Goal: Navigation & Orientation: Find specific page/section

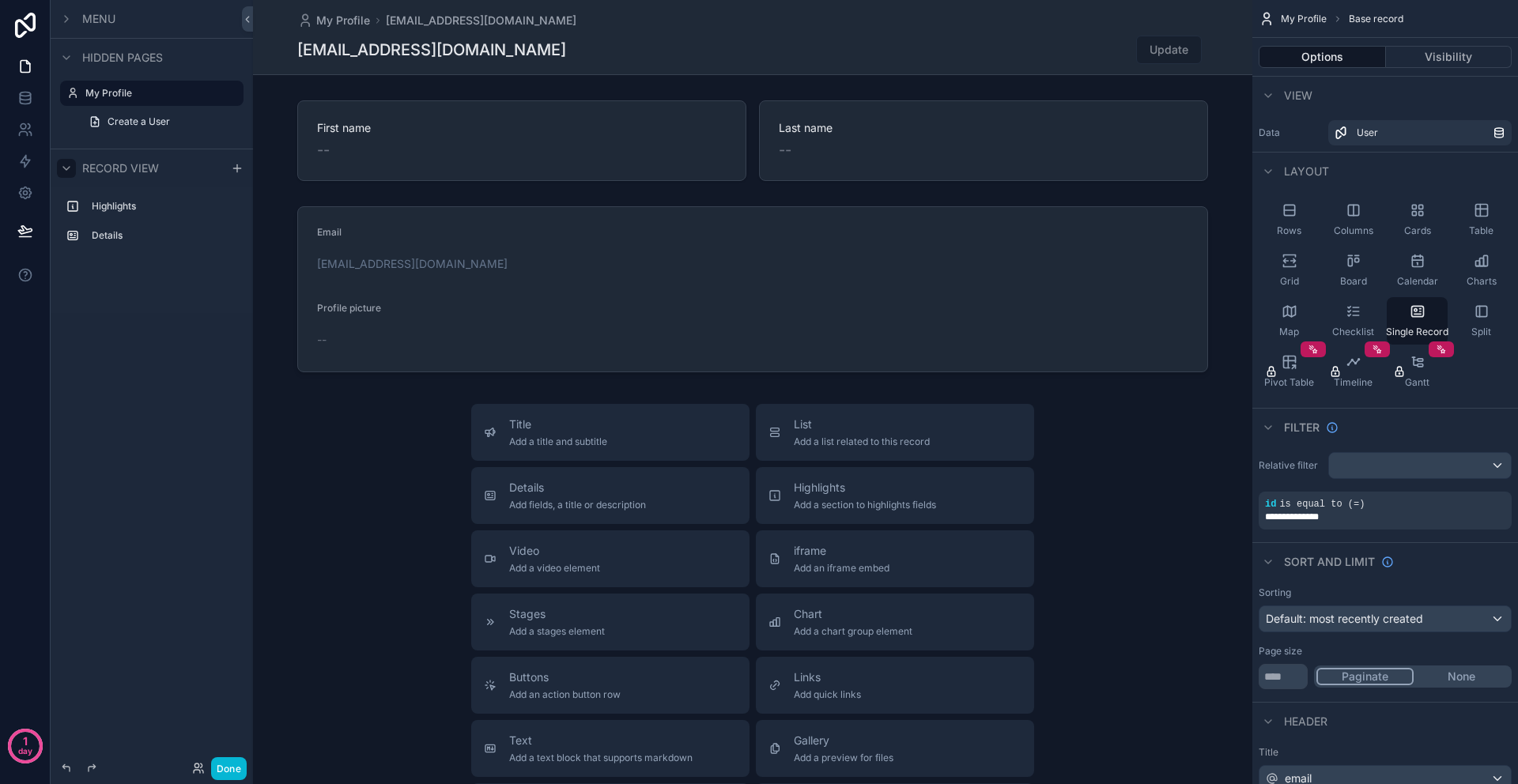
click at [71, 162] on icon "scrollable content" at bounding box center [66, 168] width 13 height 13
click at [66, 25] on icon "scrollable content" at bounding box center [66, 19] width 13 height 13
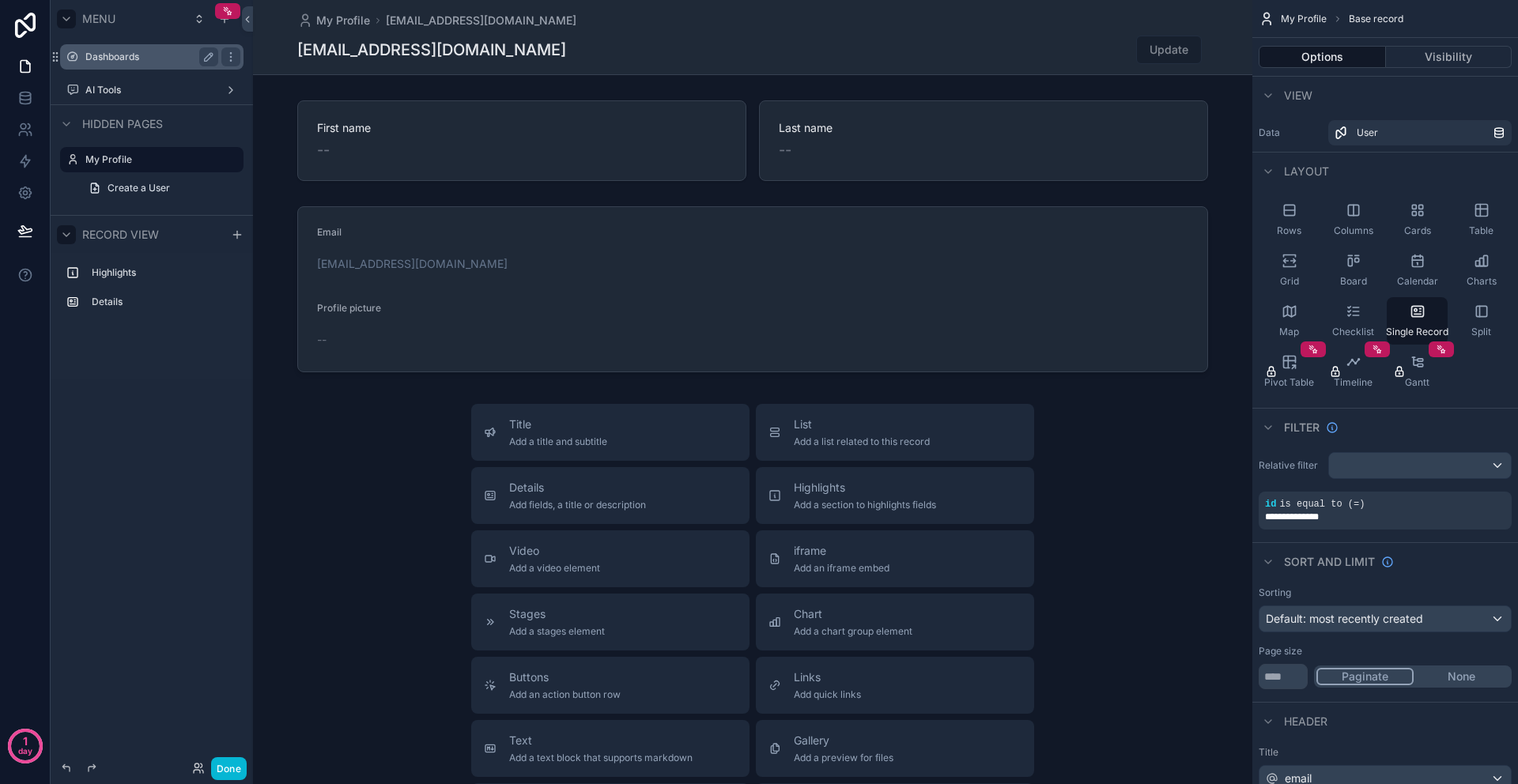
click at [86, 61] on label "Dashboards" at bounding box center [148, 57] width 126 height 13
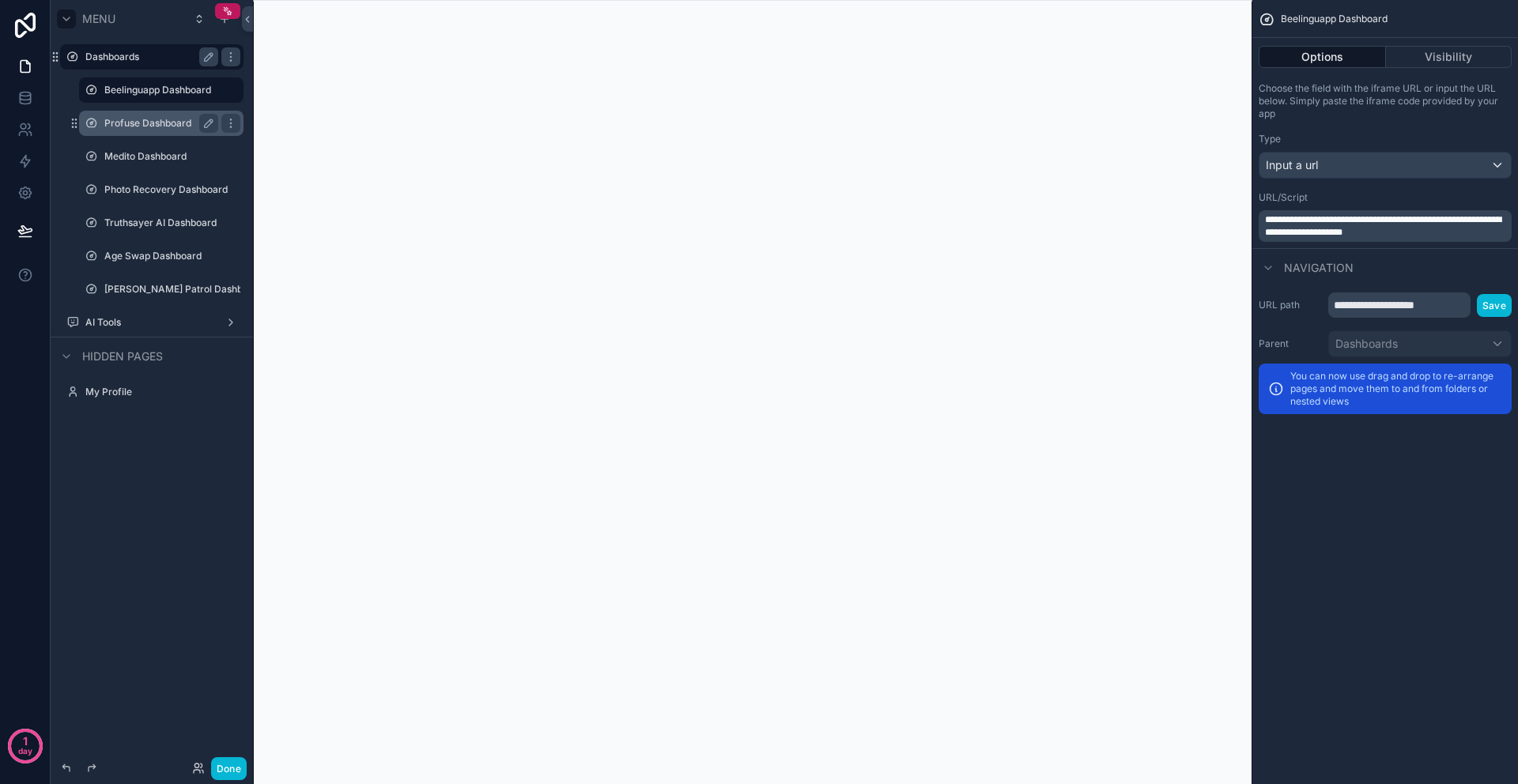
click at [144, 128] on label "Profuse Dashboard" at bounding box center [158, 124] width 107 height 13
click at [154, 168] on div "Medito Dashboard" at bounding box center [161, 156] width 158 height 25
click at [150, 152] on label "Medito Dashboard" at bounding box center [158, 156] width 107 height 13
click at [1254, 75] on div "**********" at bounding box center [1385, 161] width 266 height 172
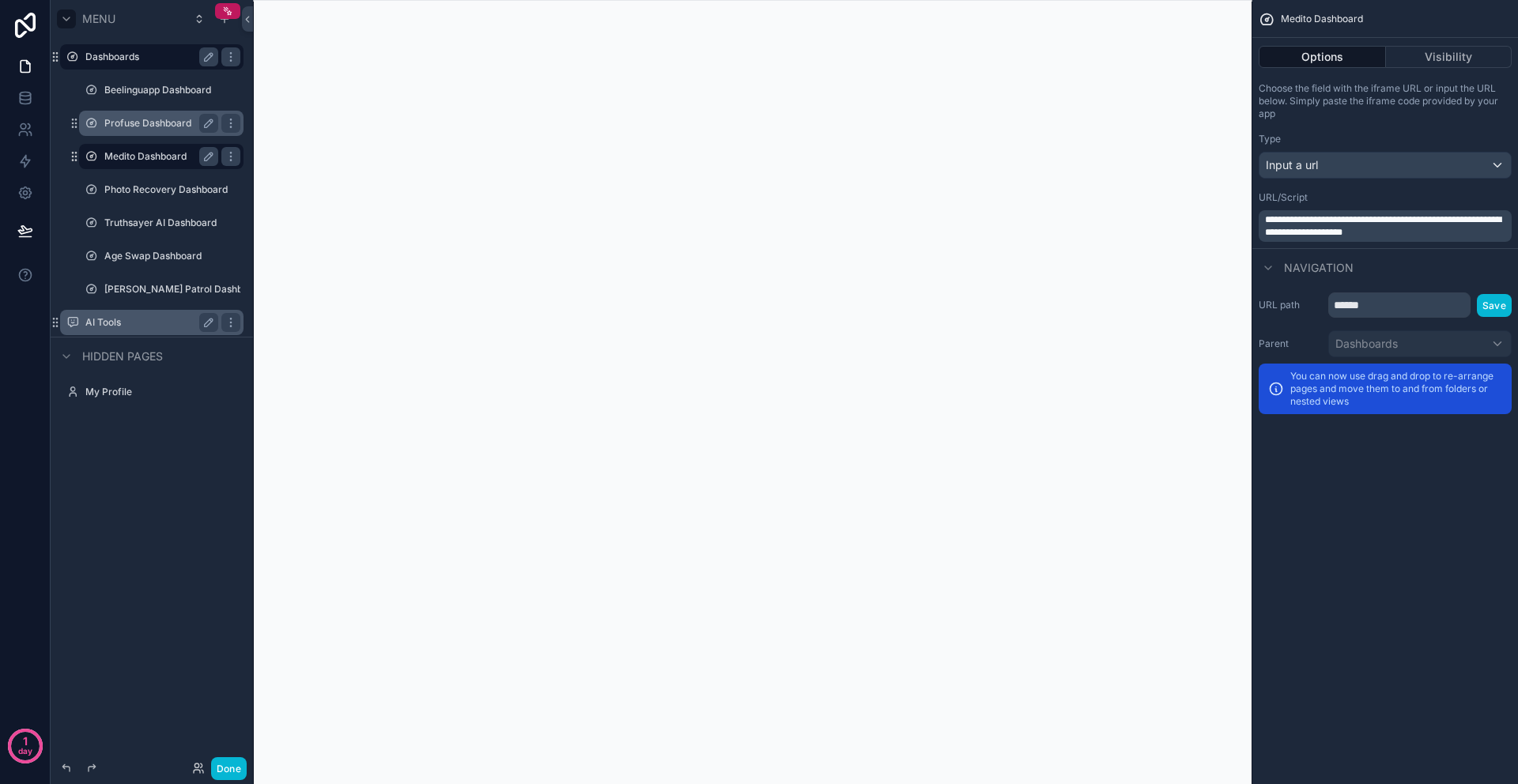
click at [169, 325] on label "AI Tools" at bounding box center [148, 322] width 126 height 13
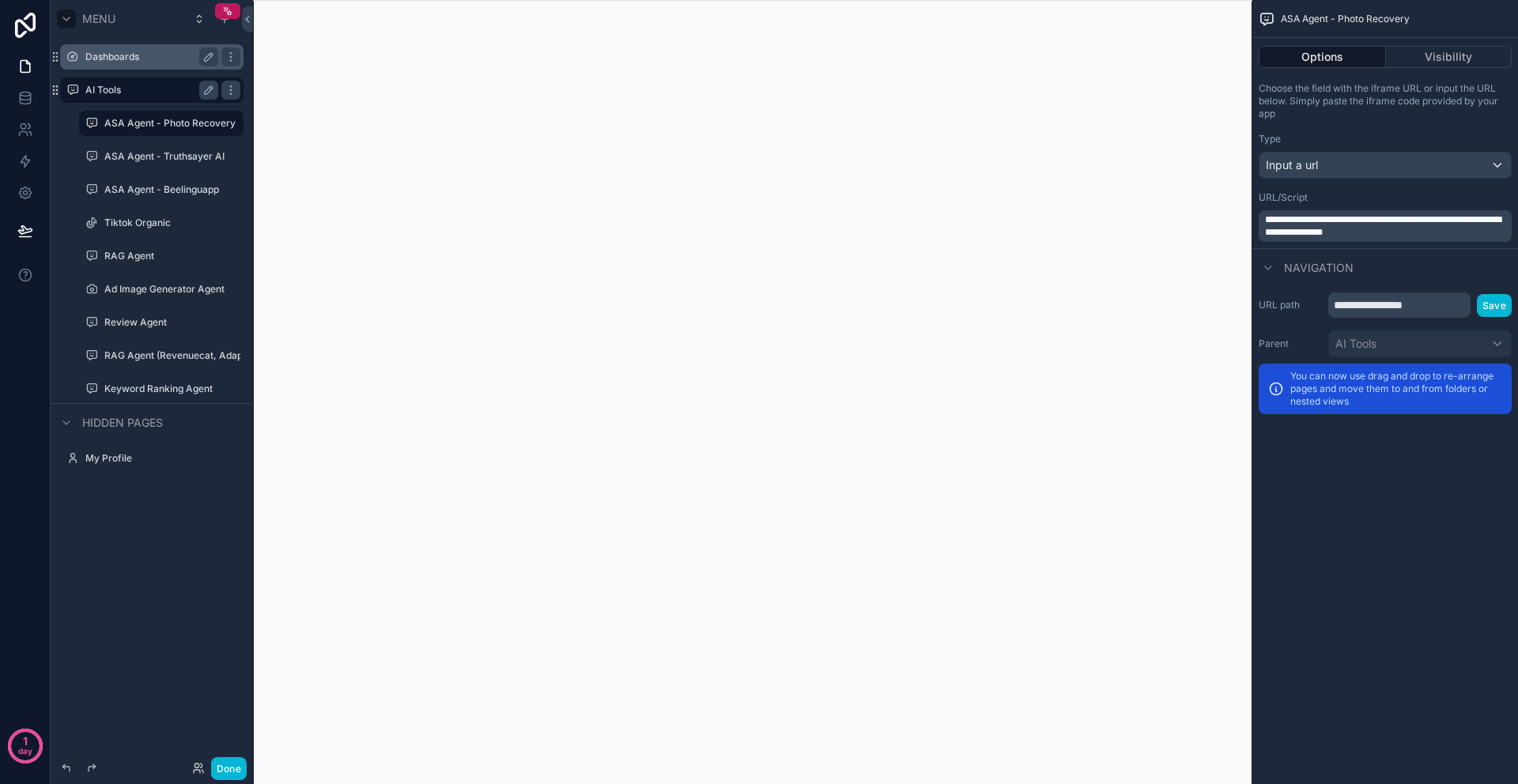
click at [119, 57] on label "Dashboards" at bounding box center [148, 57] width 126 height 13
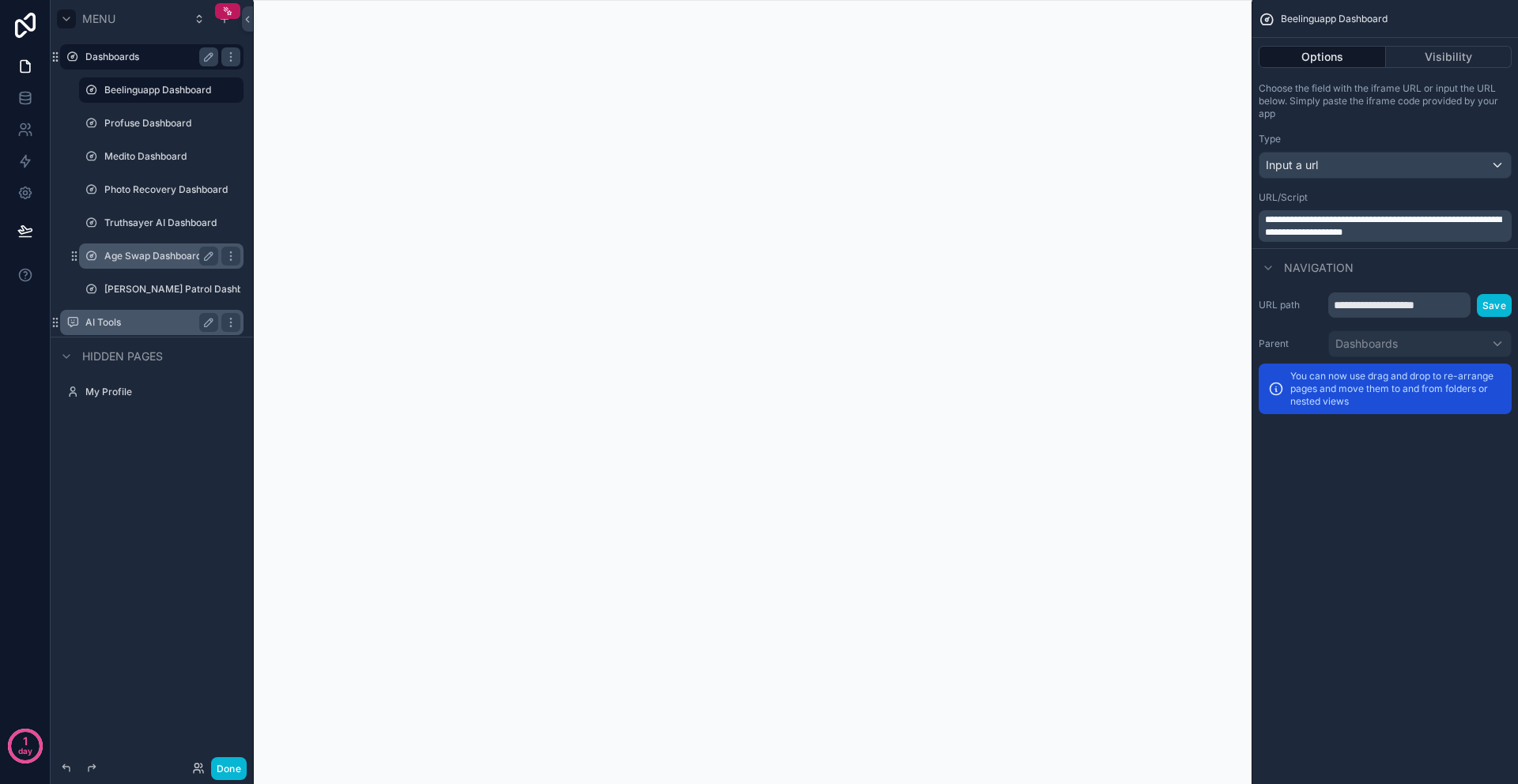
click at [126, 244] on div "Age Swap Dashboard" at bounding box center [161, 256] width 158 height 25
click at [125, 256] on label "Age Swap Dashboard" at bounding box center [158, 256] width 107 height 13
click at [781, 645] on div "scrollable content" at bounding box center [753, 392] width 999 height 784
click at [237, 326] on icon "scrollable content" at bounding box center [231, 322] width 13 height 13
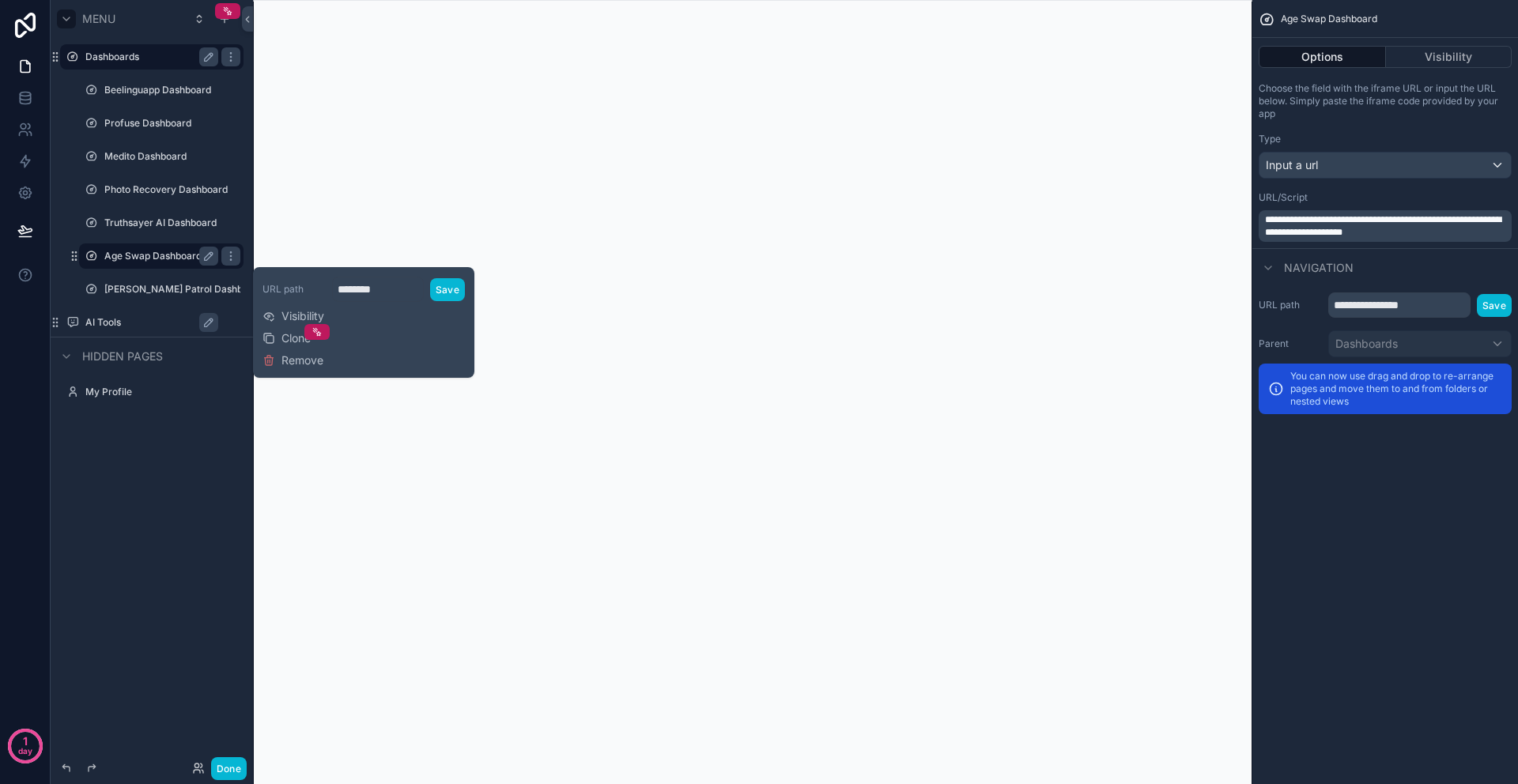
click at [214, 442] on div "Menu Dashboards Beelinguapp Dashboard Profuse Dashboard Medito Dashboard Photo …" at bounding box center [152, 382] width 202 height 765
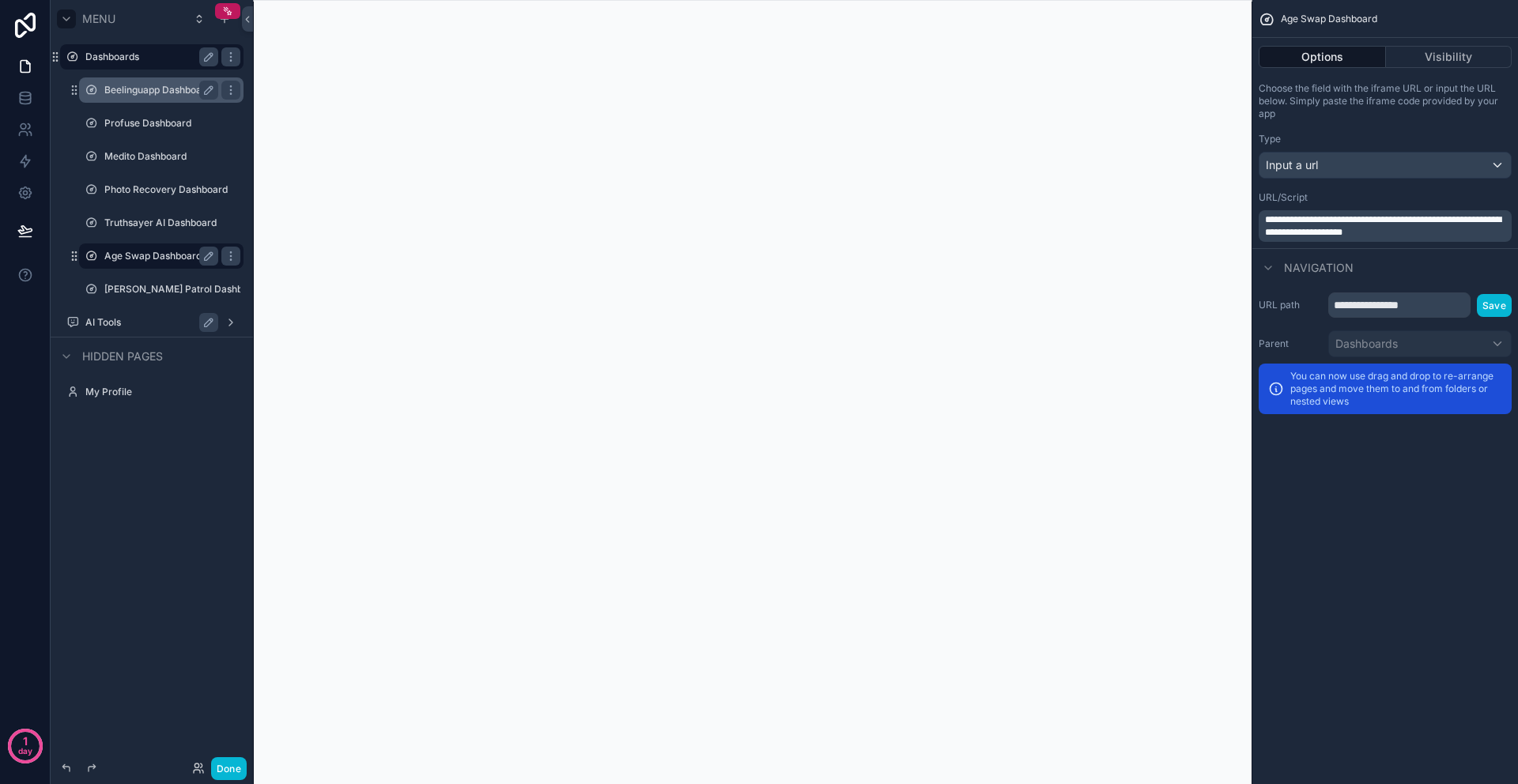
click at [173, 93] on label "Beelinguapp Dashboard" at bounding box center [158, 90] width 107 height 13
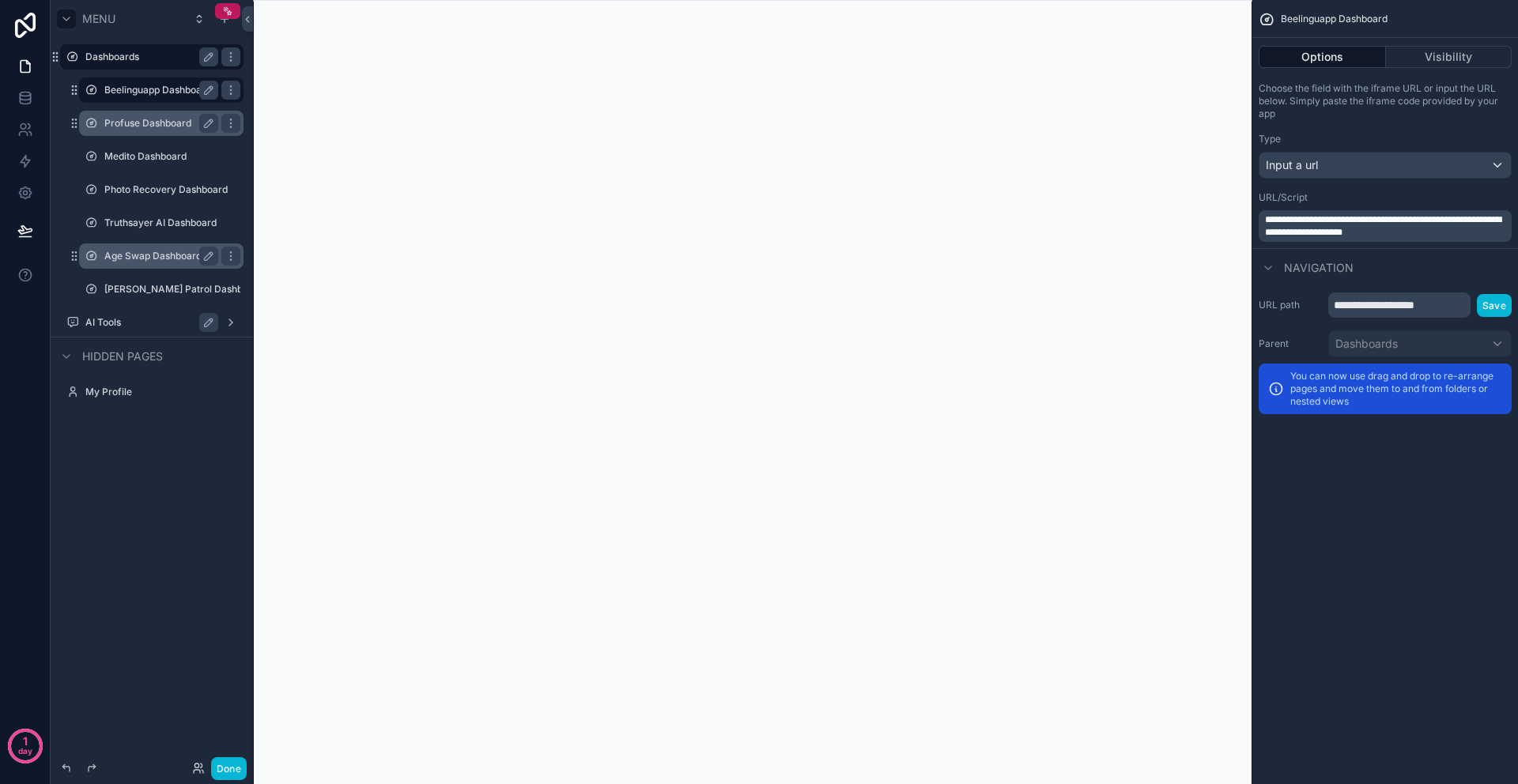
click at [123, 126] on label "Profuse Dashboard" at bounding box center [158, 124] width 107 height 13
click at [21, 138] on link at bounding box center [25, 129] width 50 height 32
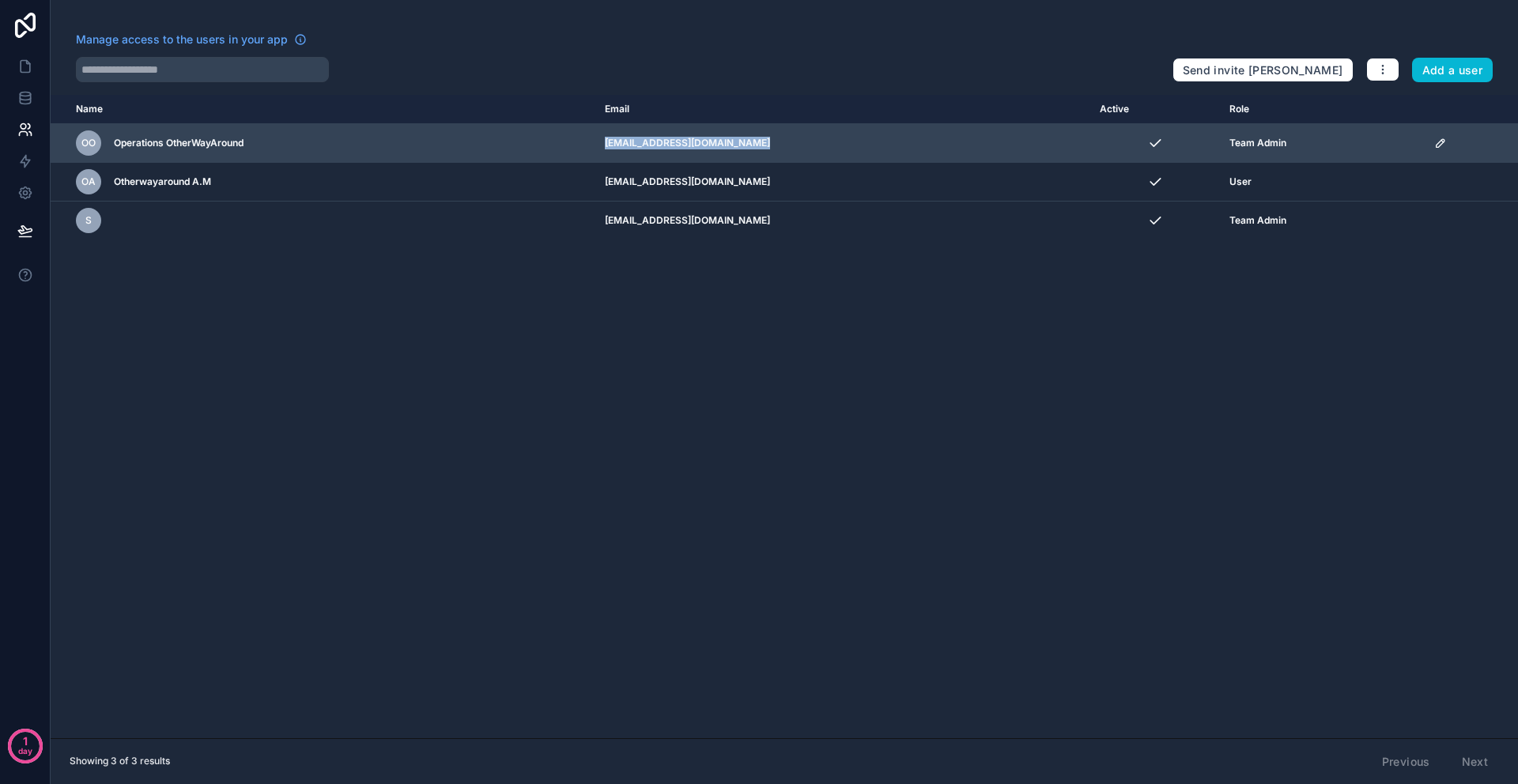
drag, startPoint x: 617, startPoint y: 148, endPoint x: 797, endPoint y: 147, distance: 180.0
click at [797, 147] on td "[EMAIL_ADDRESS][DOMAIN_NAME]" at bounding box center [843, 143] width 496 height 39
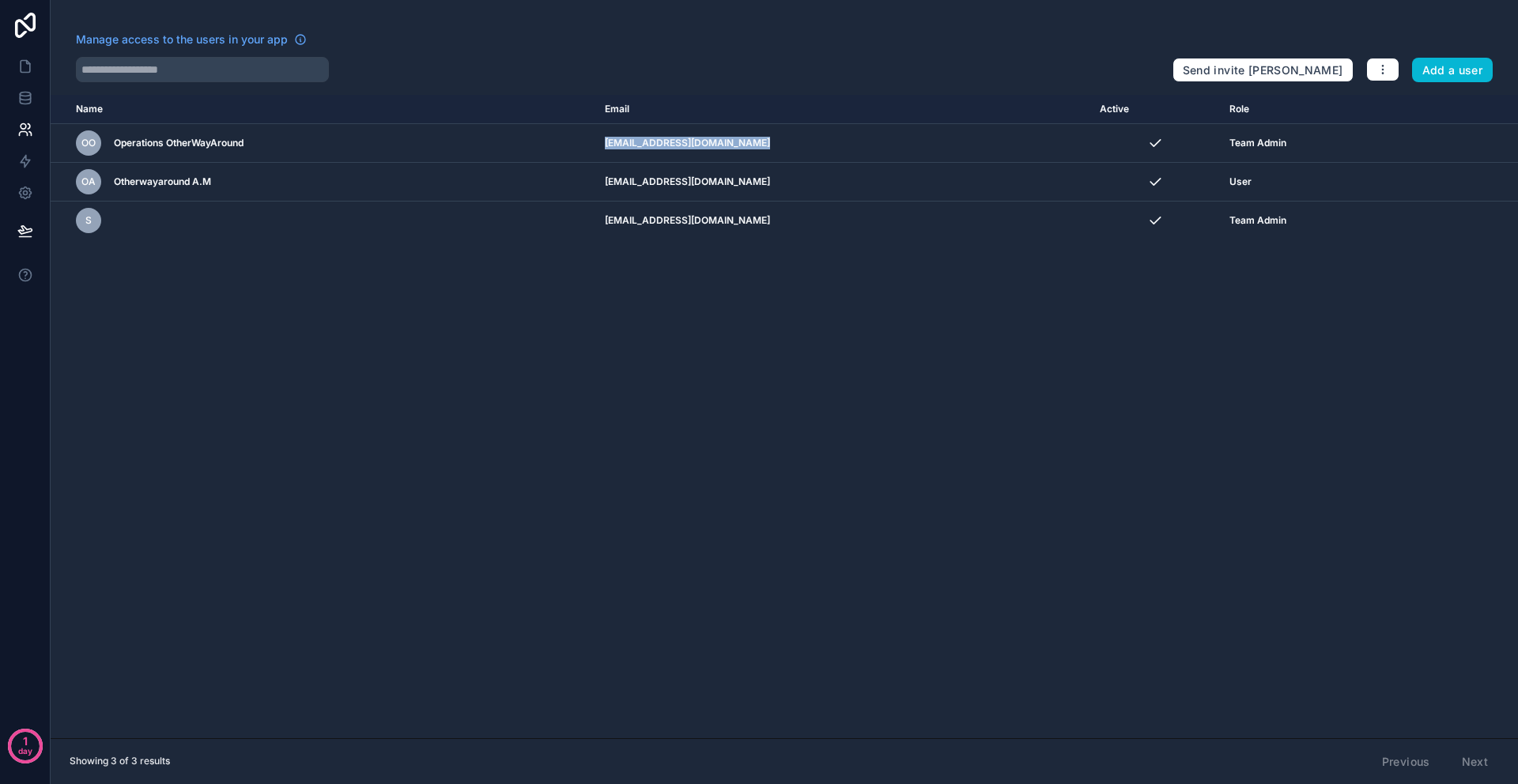
copy td "[EMAIL_ADDRESS][DOMAIN_NAME]"
click at [828, 382] on div "Name Email Active Role [DOMAIN_NAME] OO Operations OtherWayAround [EMAIL_ADDRES…" at bounding box center [784, 416] width 1467 height 643
click at [922, 382] on div "Name Email Active Role [DOMAIN_NAME] OO Operations OtherWayAround [EMAIL_ADDRES…" at bounding box center [784, 416] width 1467 height 643
click at [1030, 298] on div "Name Email Active Role [DOMAIN_NAME] OO Operations OtherWayAround [EMAIL_ADDRES…" at bounding box center [784, 416] width 1467 height 643
click at [26, 100] on icon at bounding box center [25, 96] width 10 height 6
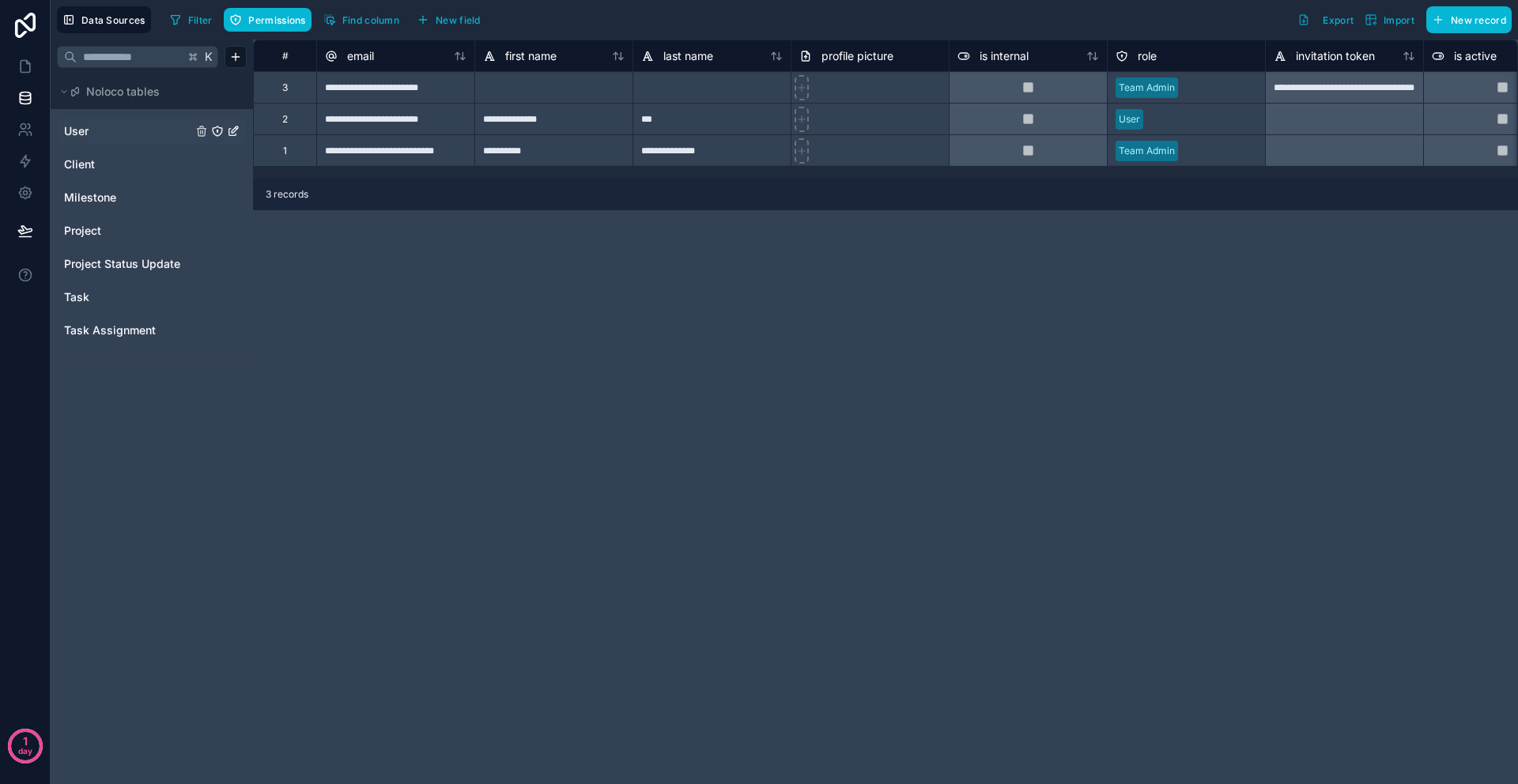
click at [106, 141] on div "User" at bounding box center [152, 131] width 189 height 25
click at [81, 132] on span "User" at bounding box center [76, 131] width 25 height 15
click at [76, 157] on span "Client" at bounding box center [79, 164] width 31 height 15
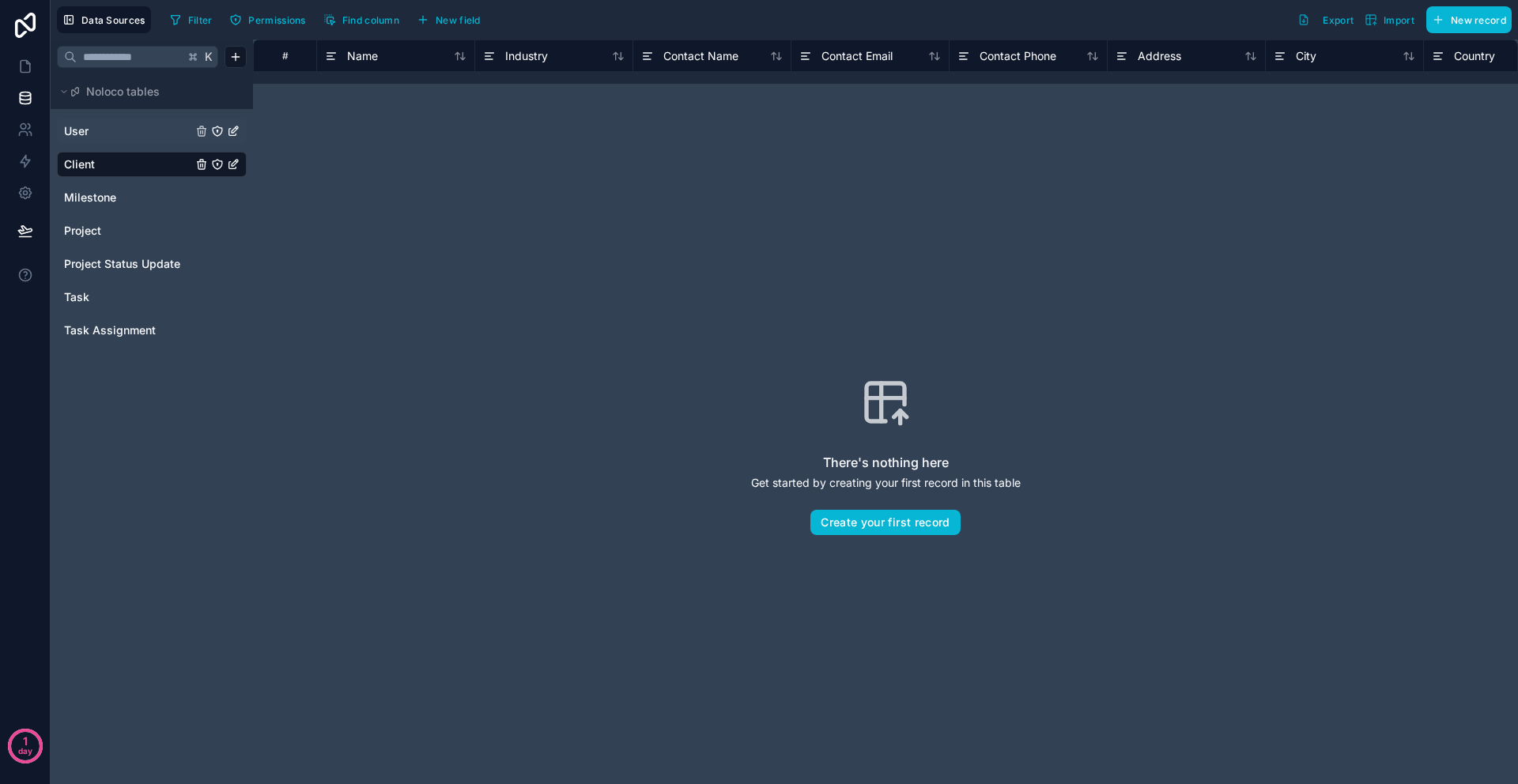
click at [76, 138] on span "User" at bounding box center [76, 131] width 25 height 15
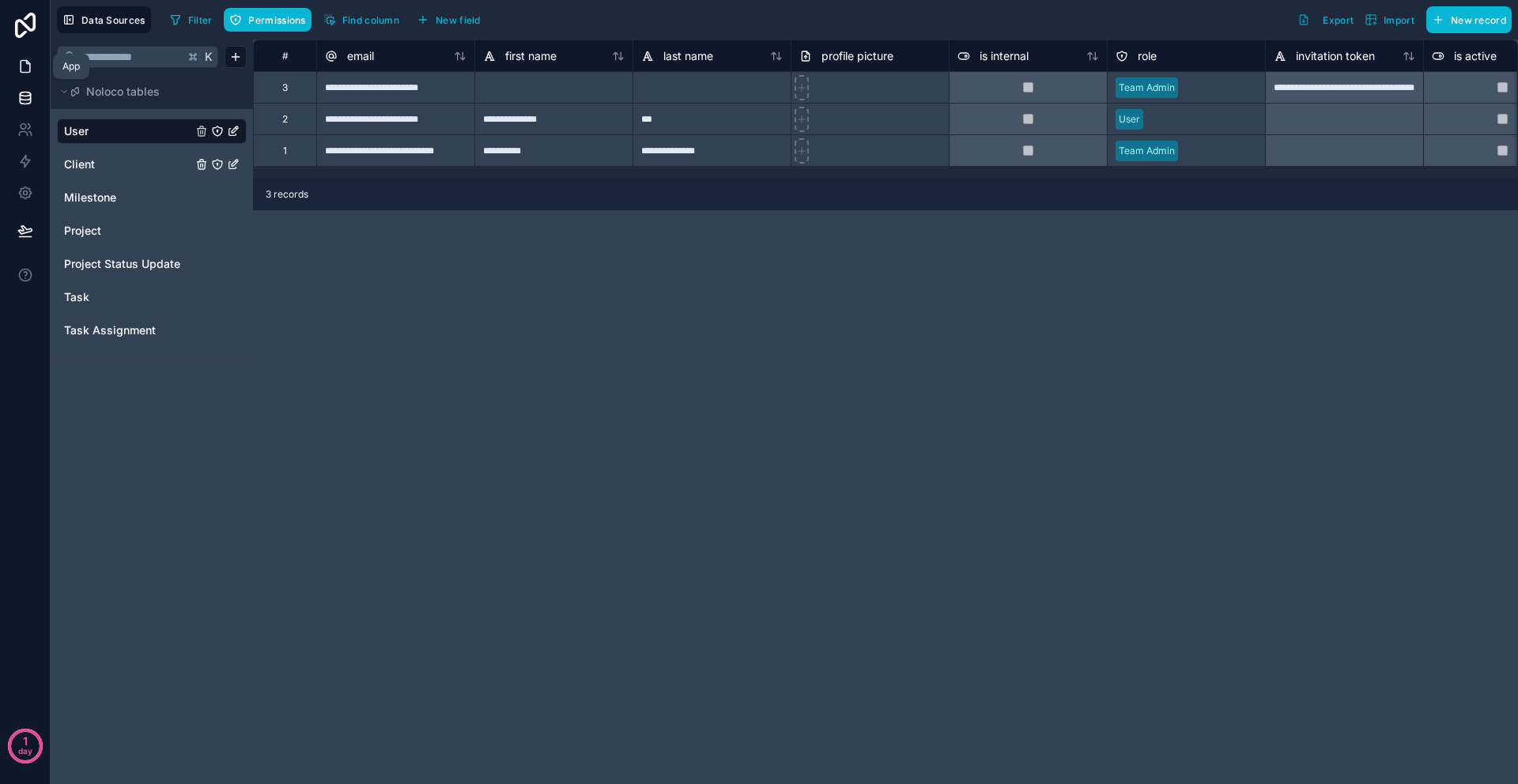
click at [27, 58] on icon at bounding box center [25, 65] width 15 height 15
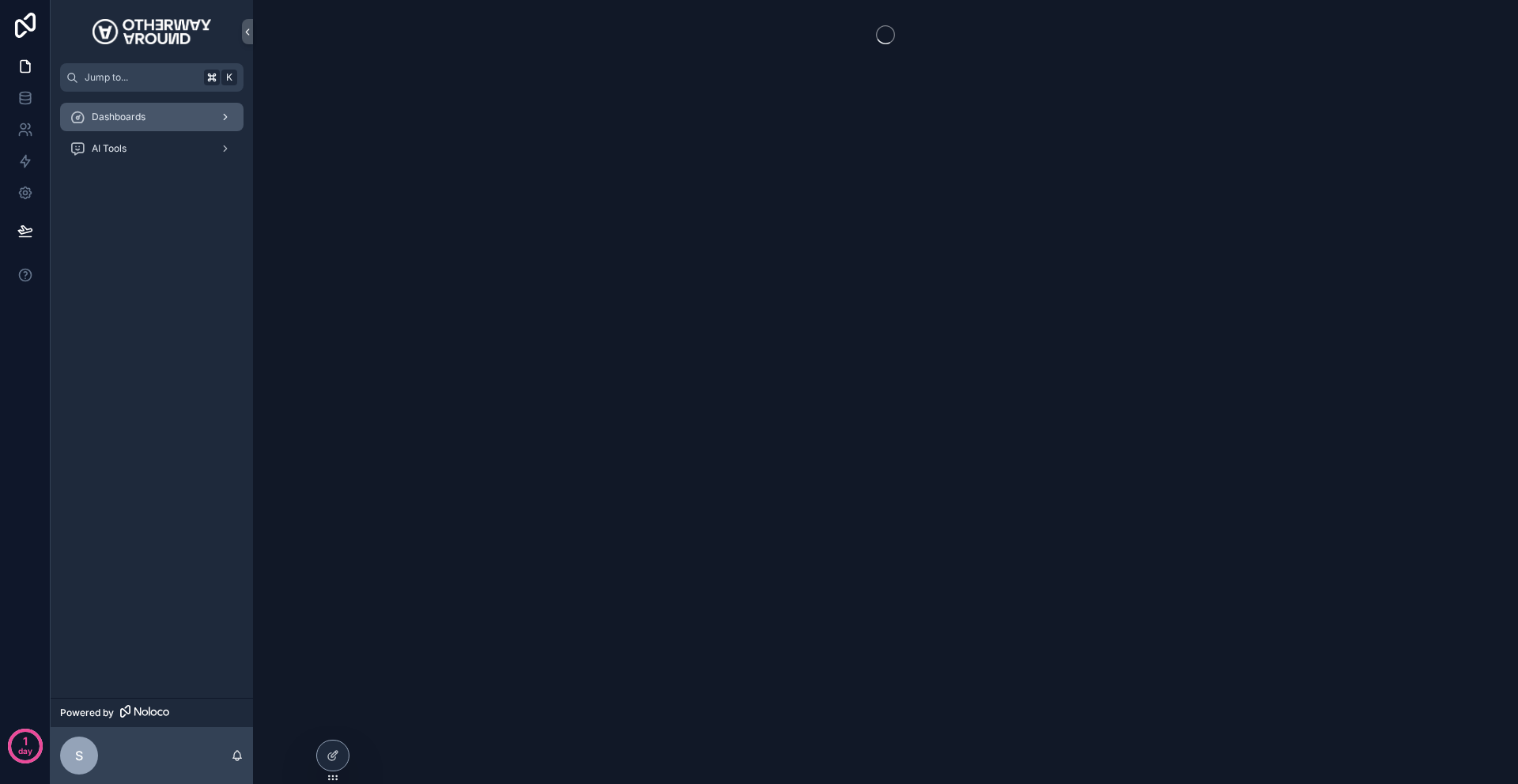
click at [147, 117] on div "Dashboards" at bounding box center [151, 117] width 165 height 25
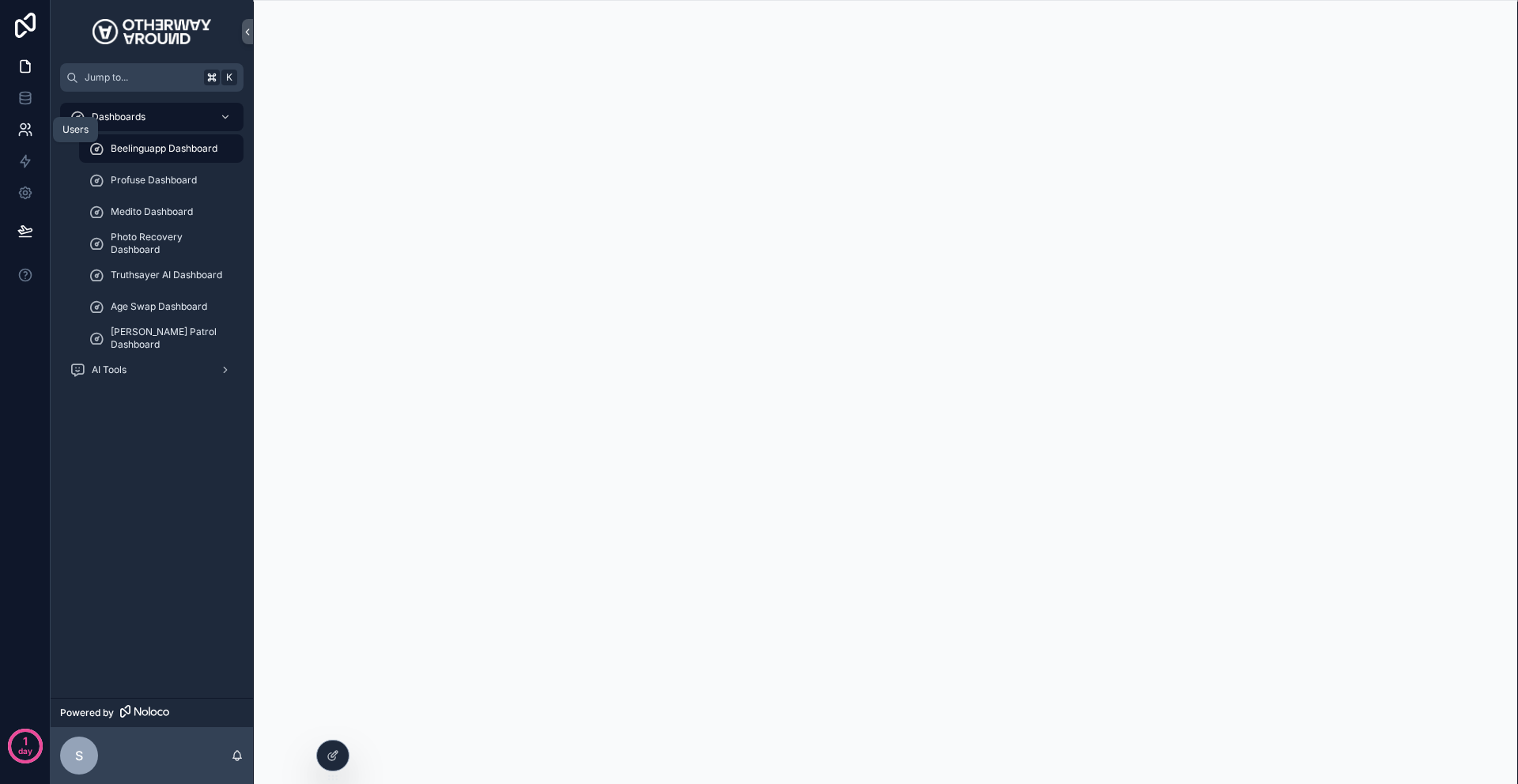
click at [17, 136] on icon at bounding box center [25, 129] width 15 height 15
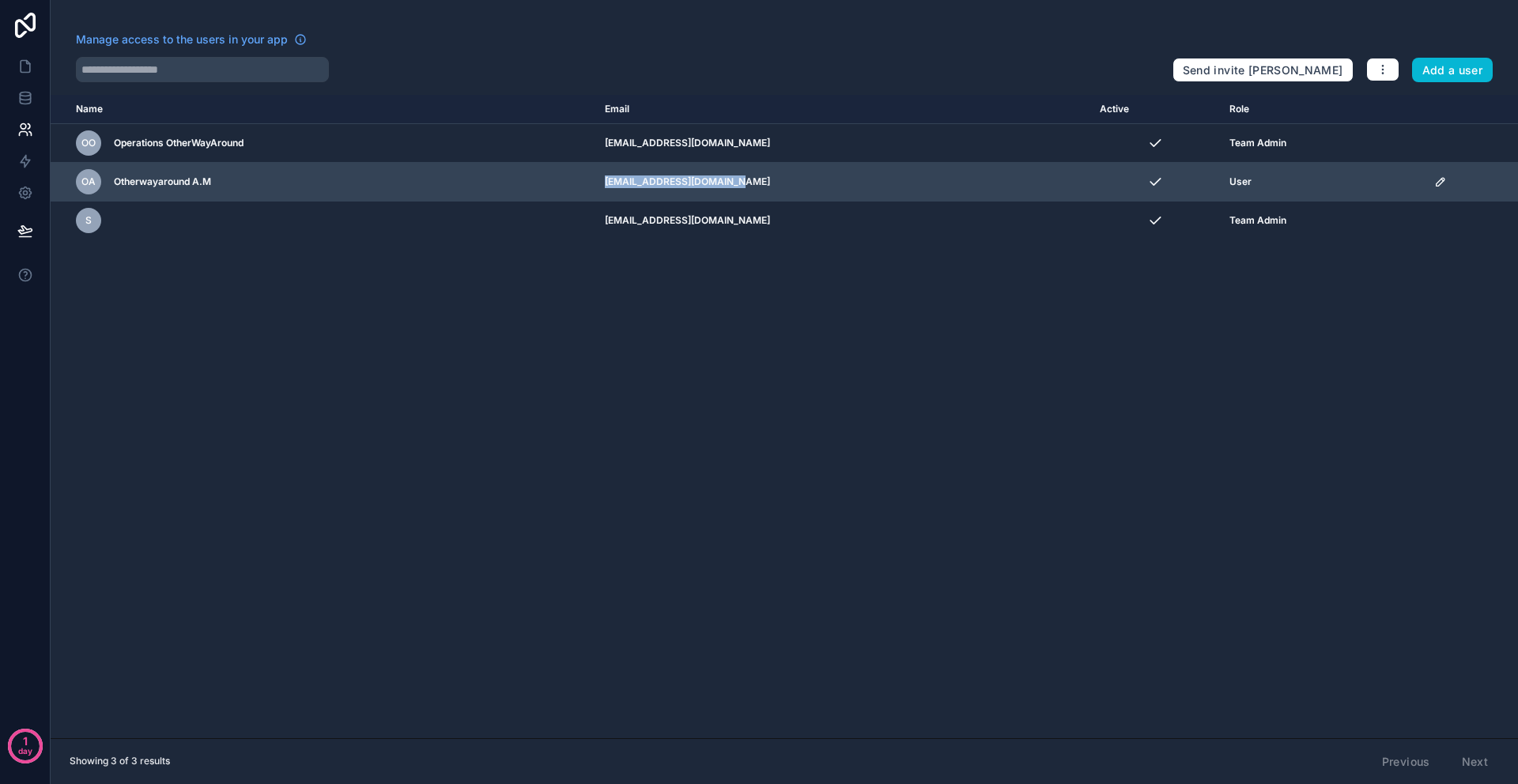
drag, startPoint x: 625, startPoint y: 184, endPoint x: 764, endPoint y: 184, distance: 139.0
click at [764, 184] on td "[EMAIL_ADDRESS][DOMAIN_NAME]" at bounding box center [843, 182] width 496 height 39
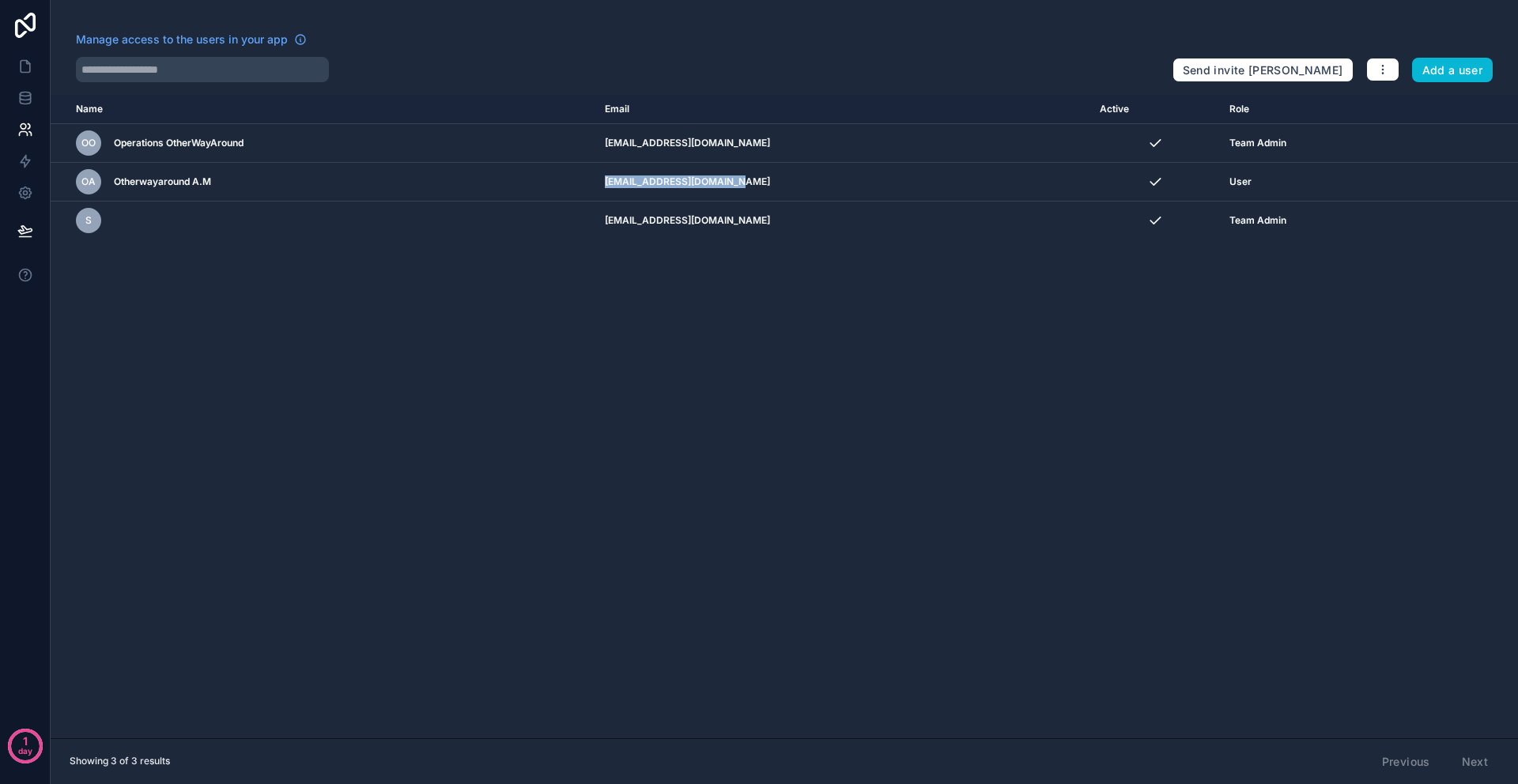
copy td "[EMAIL_ADDRESS][DOMAIN_NAME]"
click at [399, 594] on div "Name Email Active Role [DOMAIN_NAME] OO Operations OtherWayAround [EMAIL_ADDRES…" at bounding box center [784, 416] width 1467 height 643
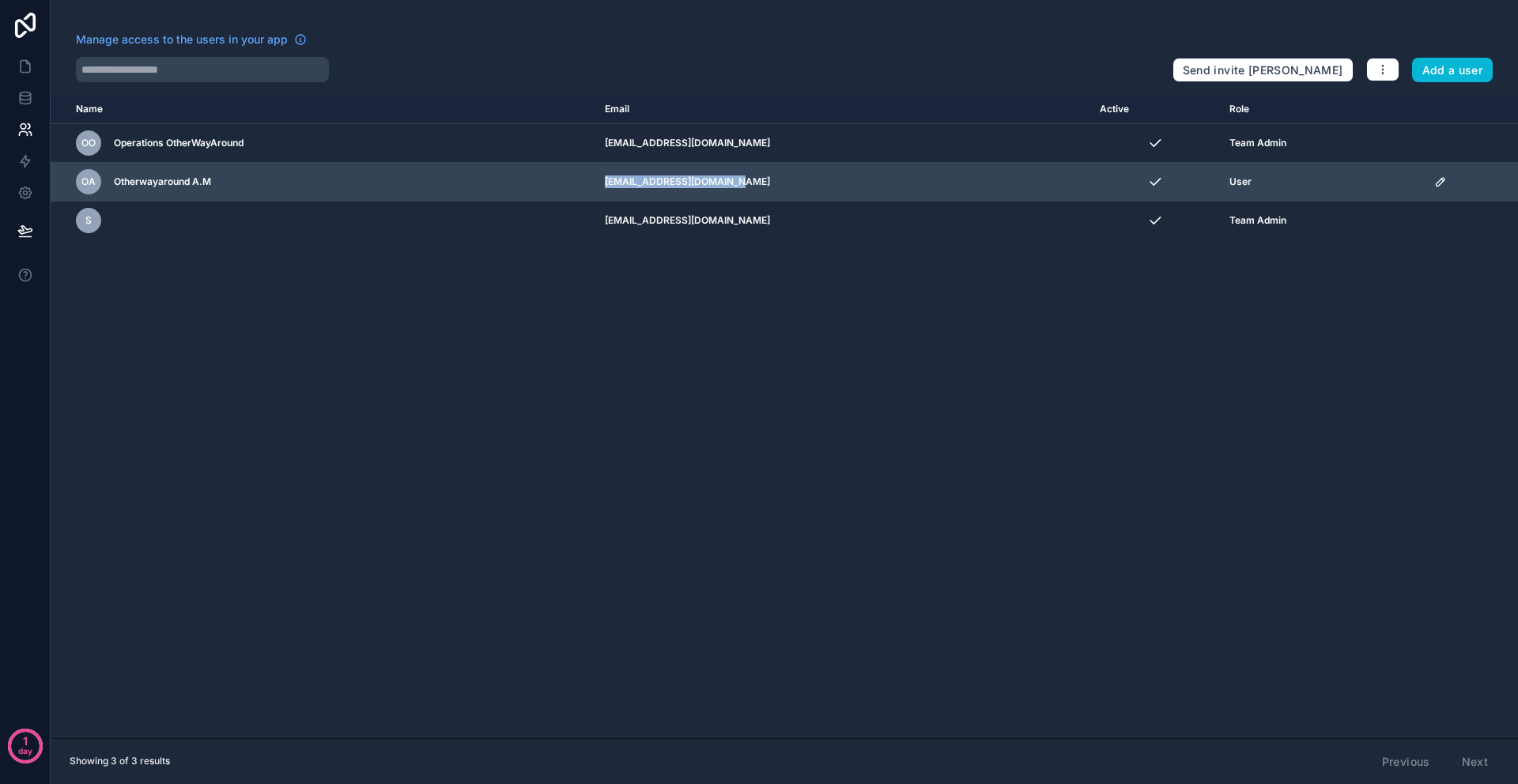
drag, startPoint x: 620, startPoint y: 184, endPoint x: 775, endPoint y: 181, distance: 155.0
click at [775, 181] on td "[EMAIL_ADDRESS][DOMAIN_NAME]" at bounding box center [843, 182] width 496 height 39
copy td "[EMAIL_ADDRESS][DOMAIN_NAME]"
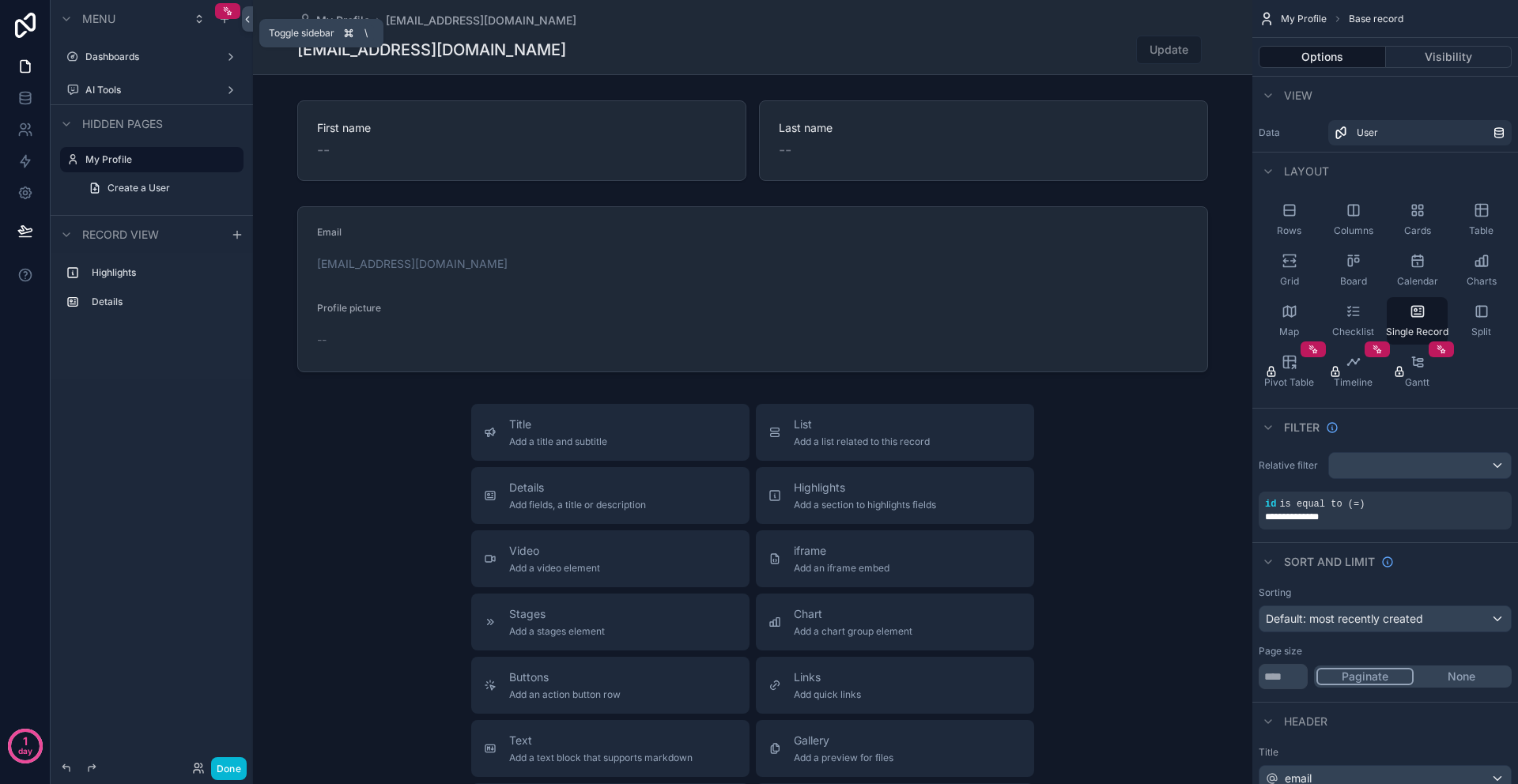
click at [250, 26] on button at bounding box center [248, 19] width 11 height 25
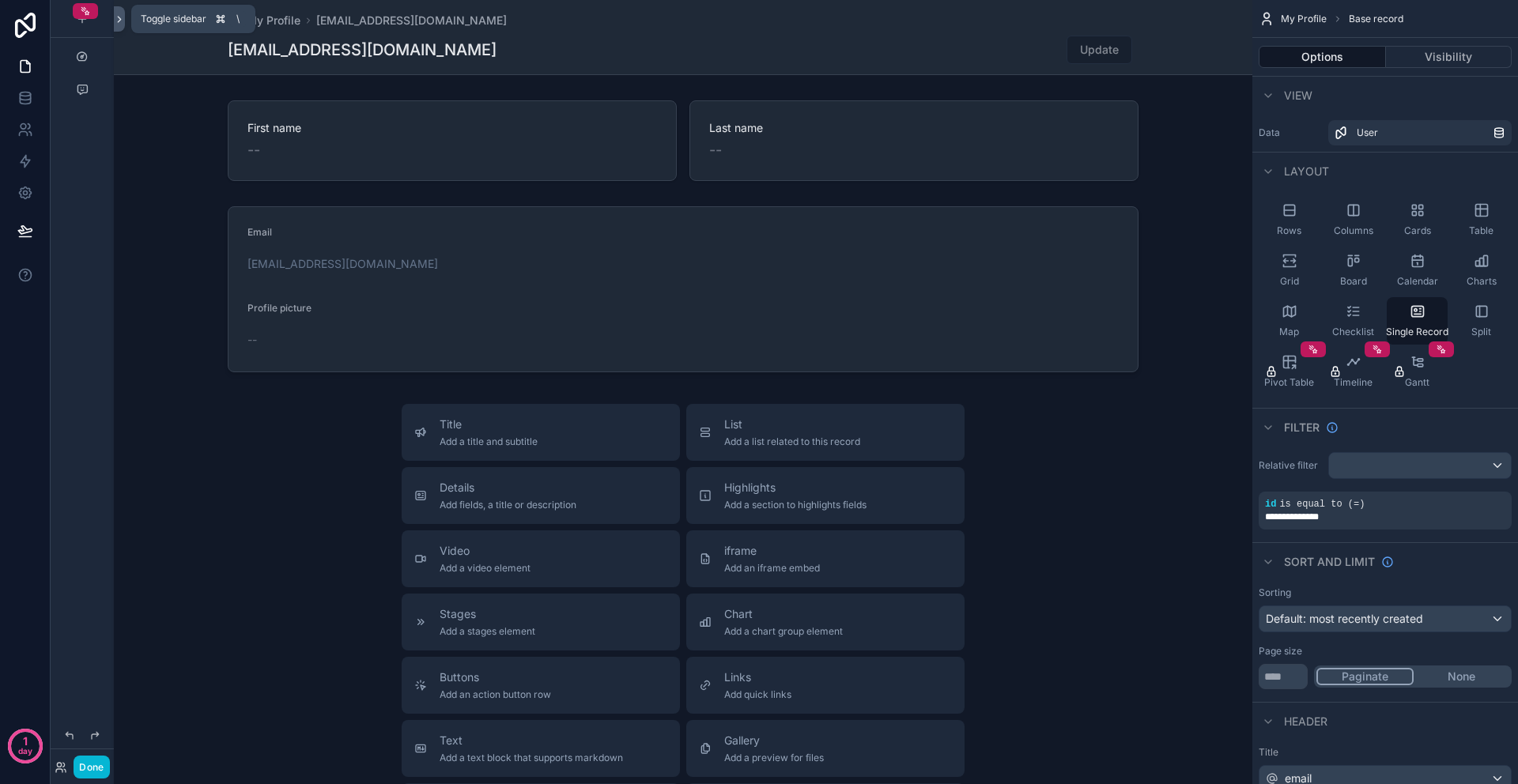
click at [116, 21] on icon at bounding box center [119, 19] width 11 height 12
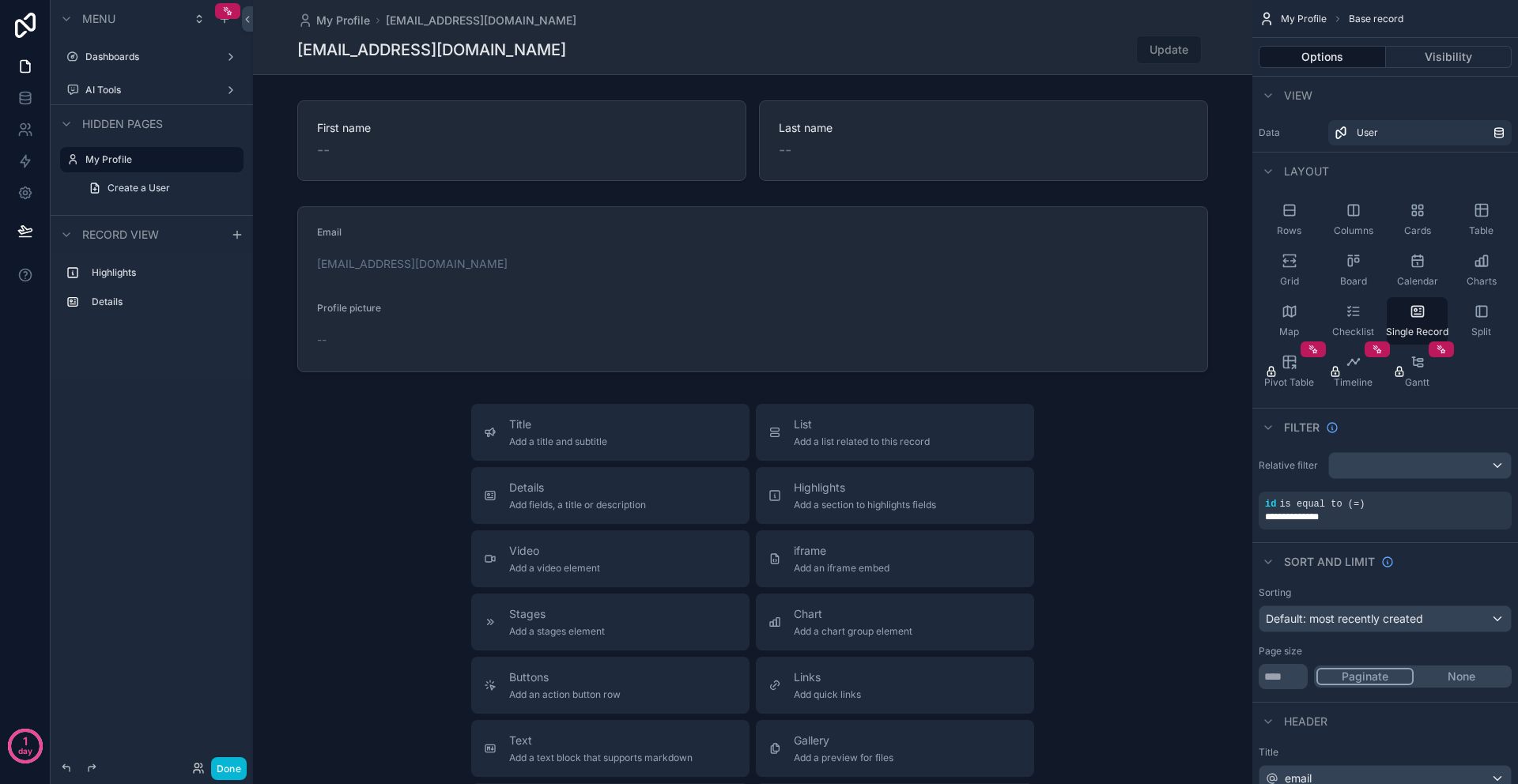
click at [38, 324] on div "1 day" at bounding box center [25, 392] width 51 height 784
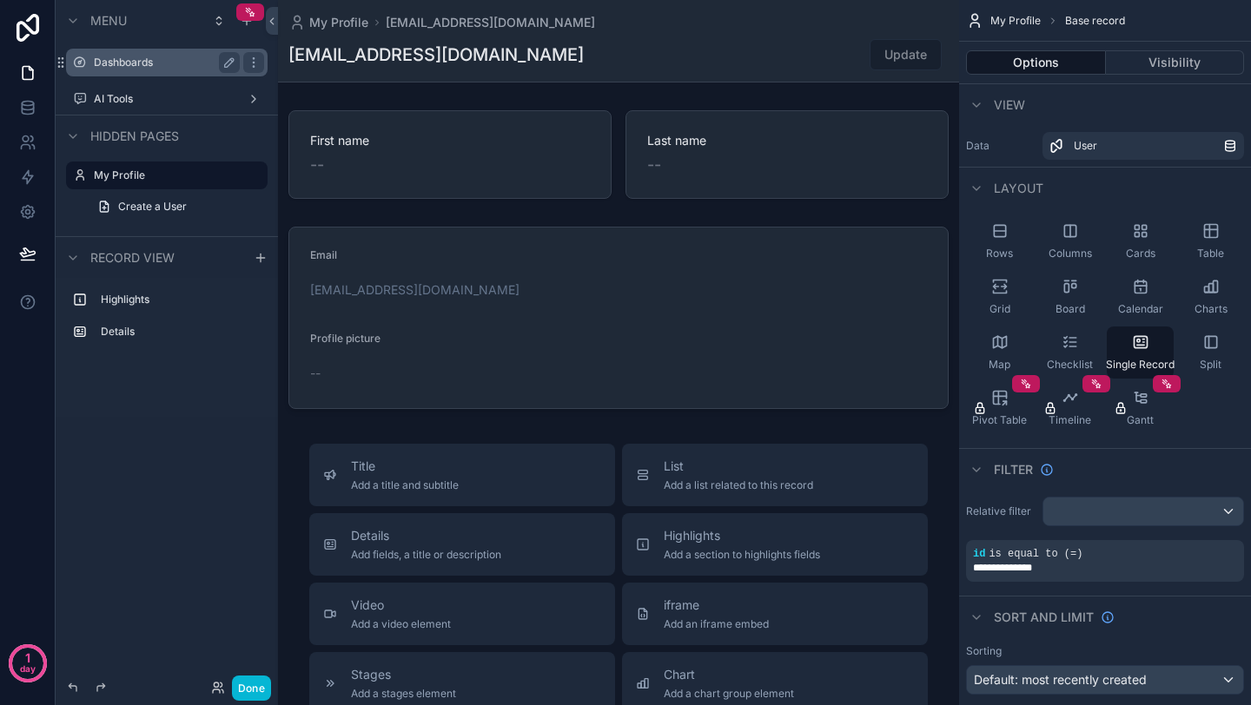
click at [149, 63] on label "Dashboards" at bounding box center [163, 63] width 139 height 14
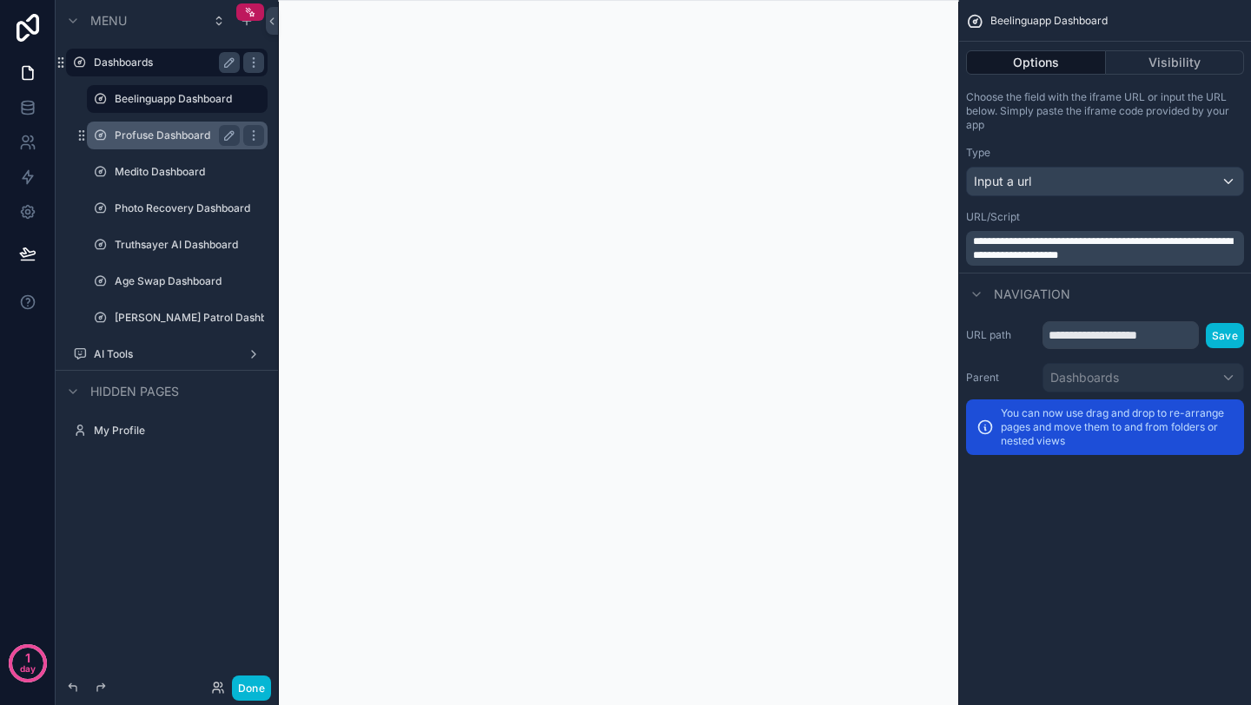
click at [162, 142] on label "Profuse Dashboard" at bounding box center [174, 136] width 118 height 14
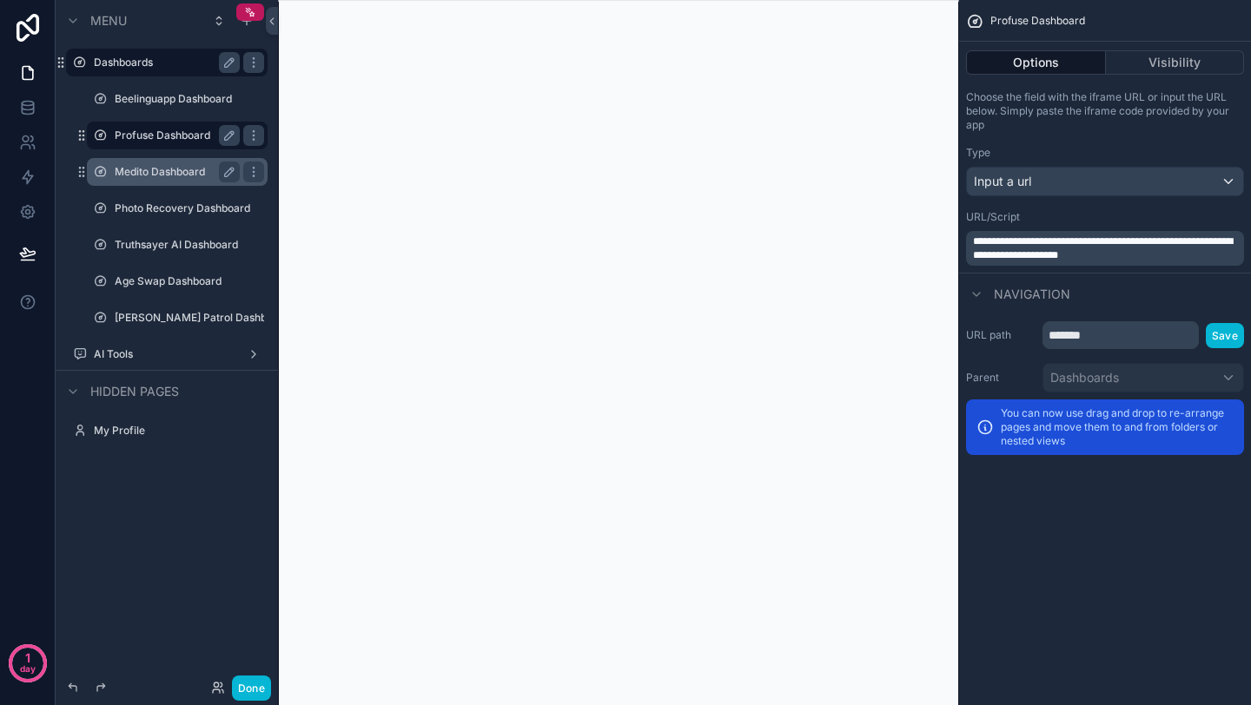
click at [157, 165] on label "Medito Dashboard" at bounding box center [174, 172] width 118 height 14
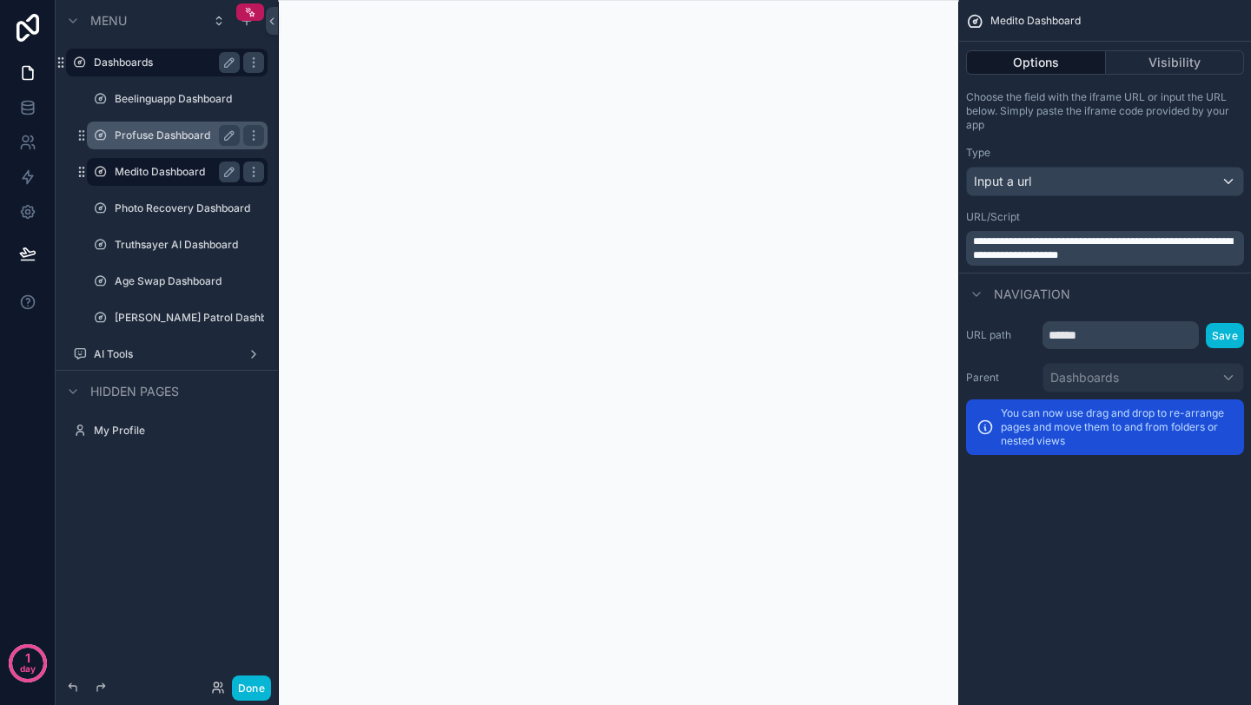
click at [460, 111] on div "scrollable content" at bounding box center [618, 352] width 681 height 705
click at [160, 237] on div "Truthsayer AI Dashboard" at bounding box center [177, 245] width 125 height 21
click at [162, 242] on label "Truthsayer AI Dashboard" at bounding box center [176, 245] width 123 height 14
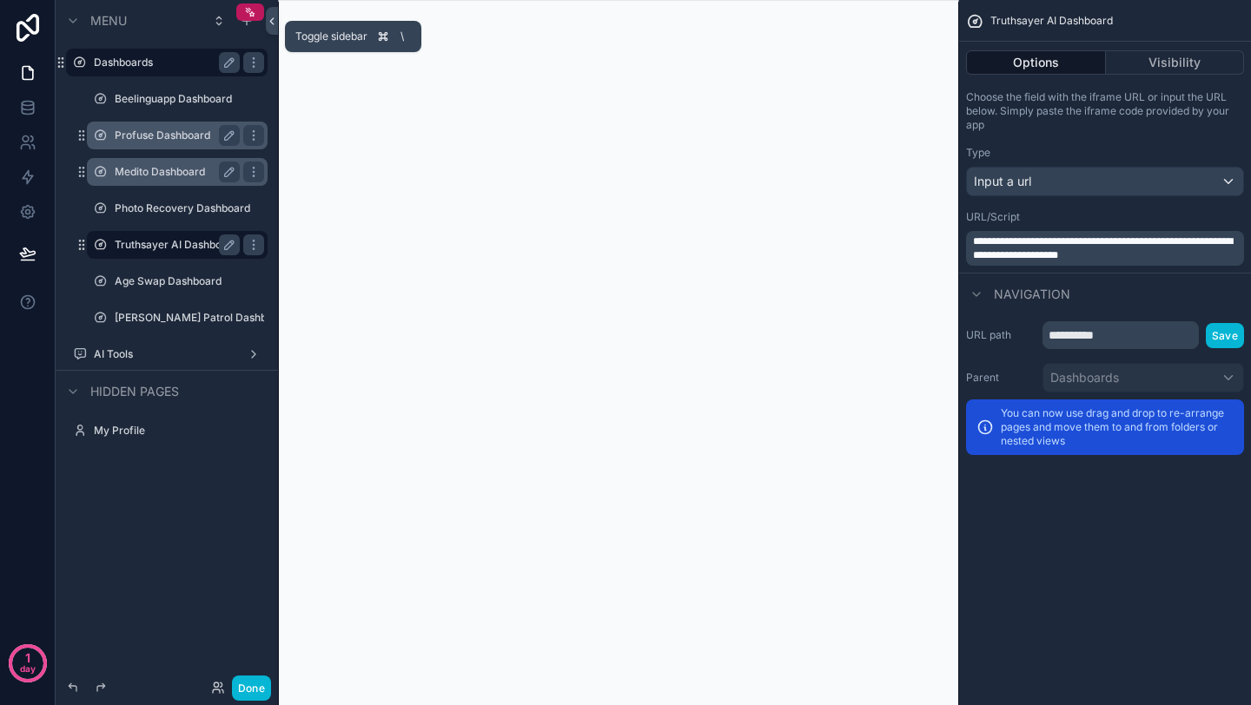
click at [271, 17] on icon at bounding box center [272, 21] width 12 height 13
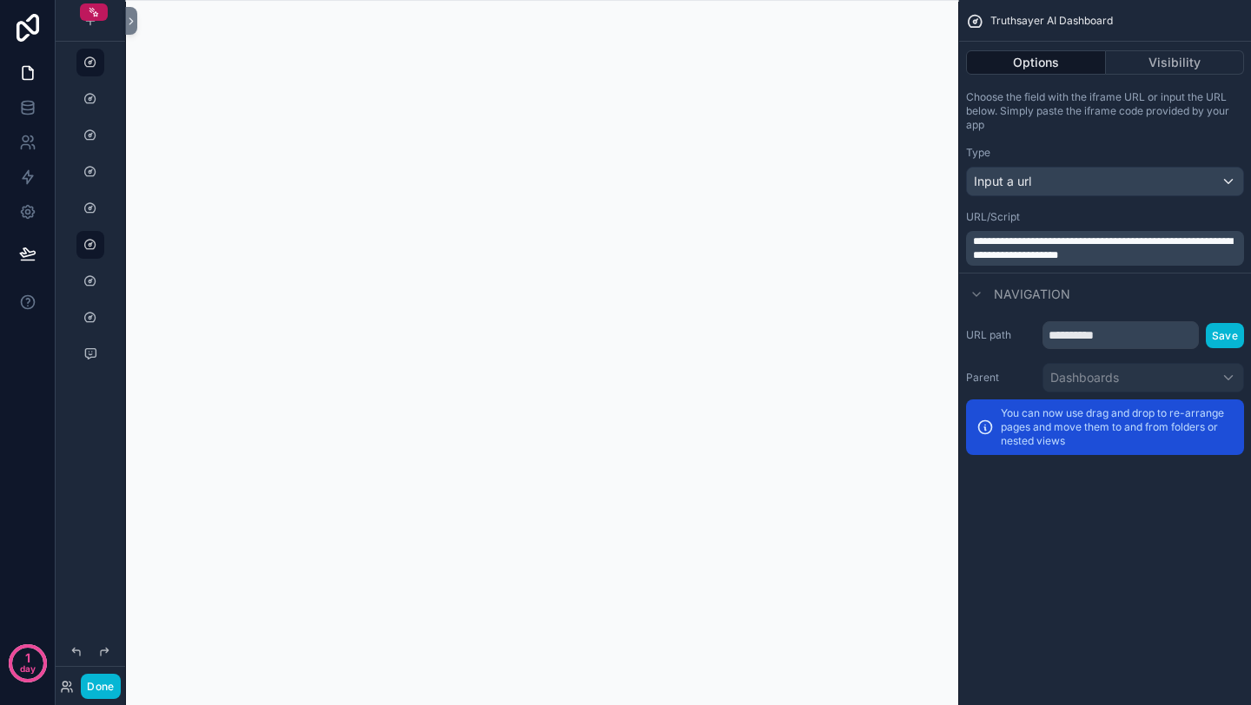
click at [958, 321] on div "scrollable content" at bounding box center [542, 352] width 834 height 705
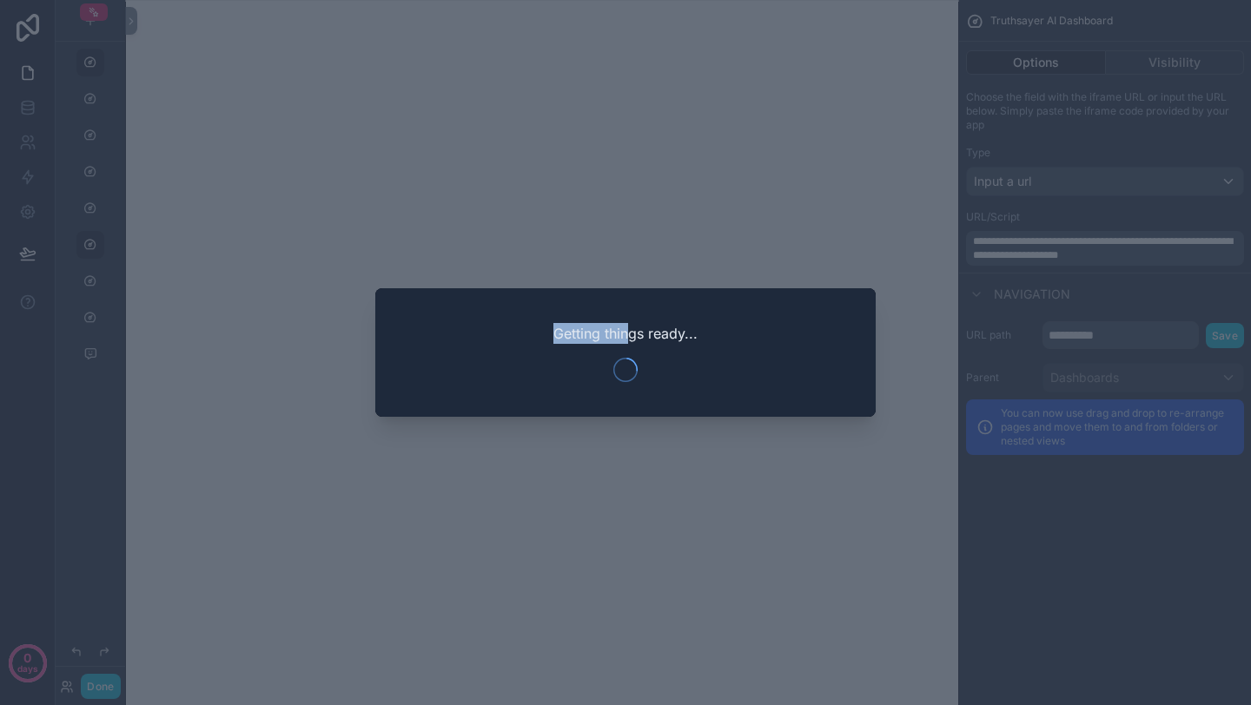
drag, startPoint x: 629, startPoint y: 327, endPoint x: 570, endPoint y: 307, distance: 62.4
click at [570, 307] on div "Getting things ready..." at bounding box center [625, 352] width 500 height 129
click at [616, 319] on div "Getting things ready..." at bounding box center [625, 352] width 500 height 129
click at [624, 334] on span "Getting things ready..." at bounding box center [625, 333] width 144 height 21
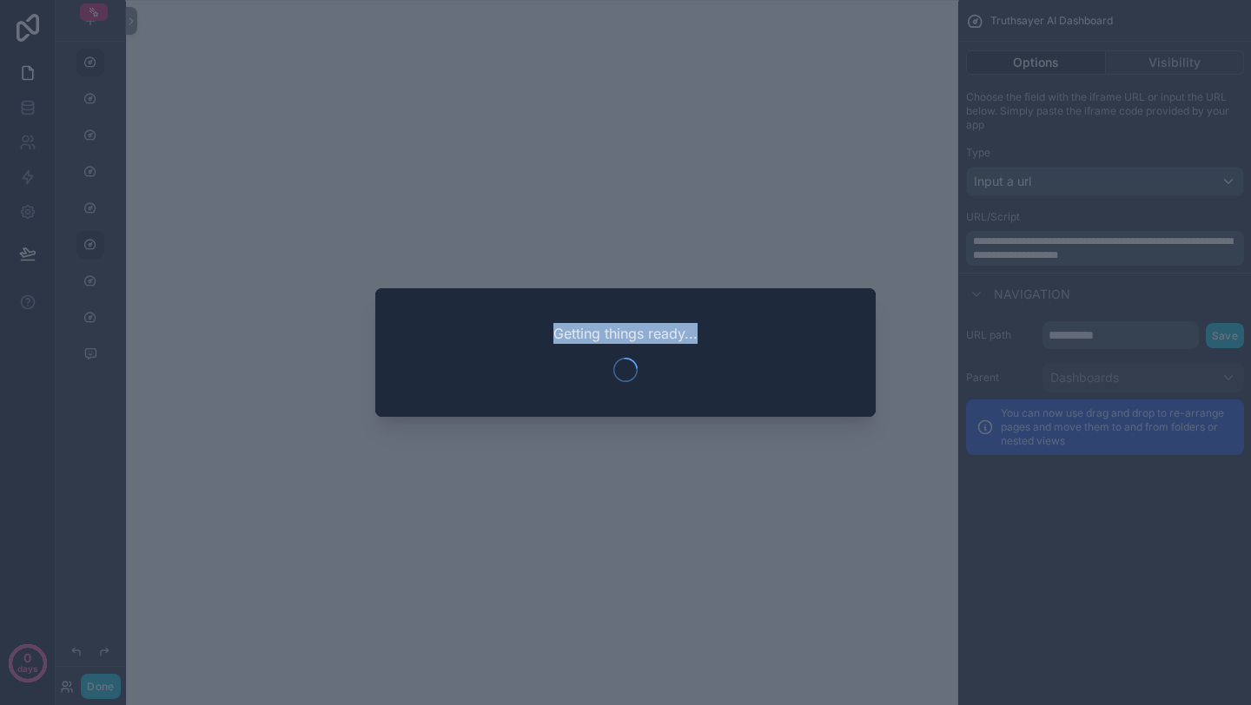
click at [624, 334] on span "Getting things ready..." at bounding box center [625, 333] width 144 height 21
click at [623, 81] on div at bounding box center [625, 352] width 1251 height 705
